Goal: Check status

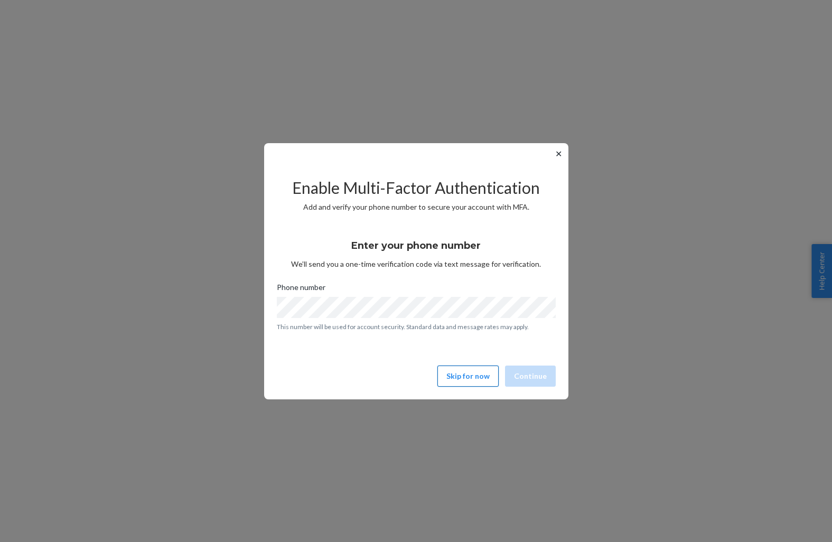
click at [486, 379] on button "Skip for now" at bounding box center [467, 376] width 61 height 21
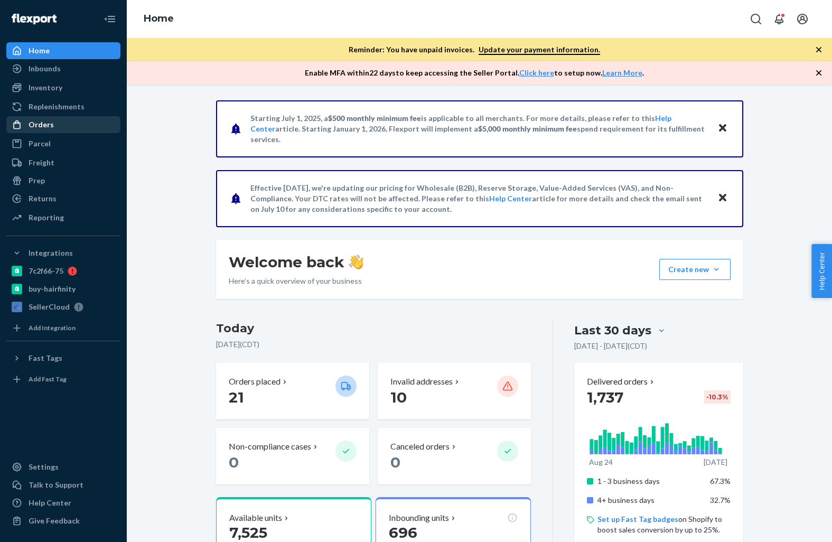
click at [48, 125] on div "Orders" at bounding box center [41, 124] width 25 height 11
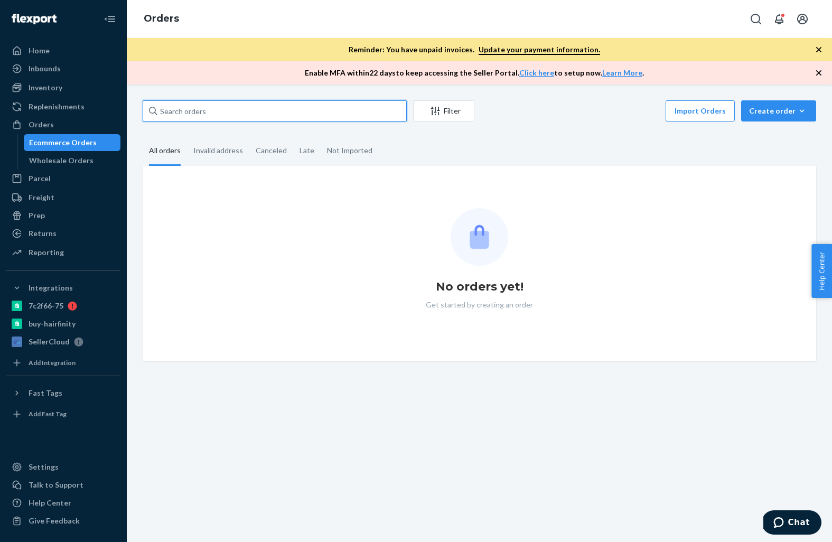
click at [273, 115] on input "text" at bounding box center [275, 110] width 264 height 21
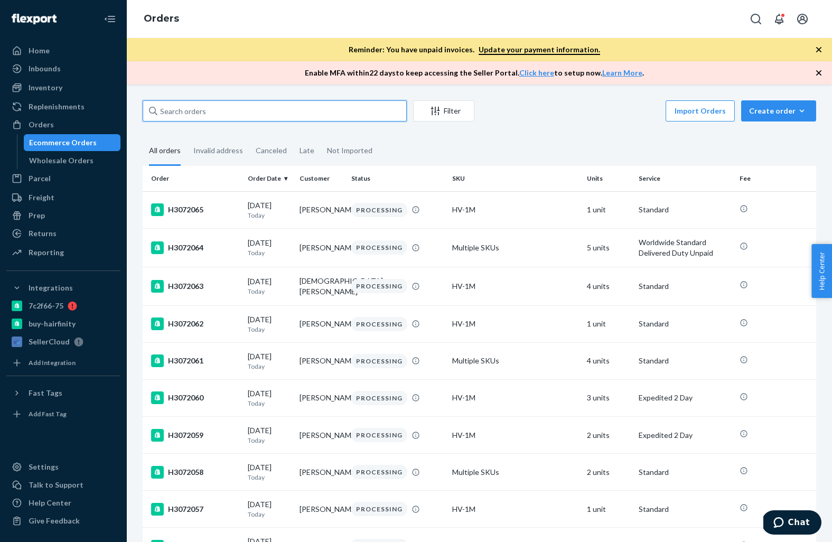
paste input "H3072071 Warning"
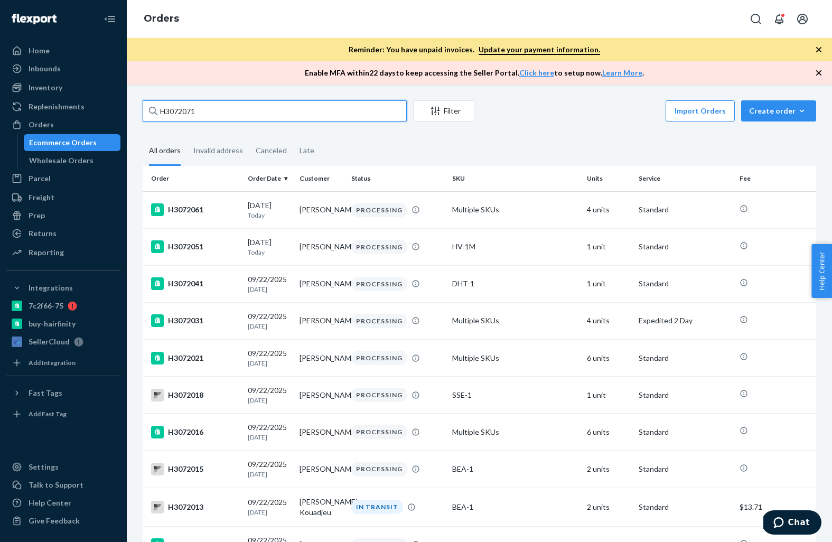
type input "H3072071"
